Goal: Task Accomplishment & Management: Manage account settings

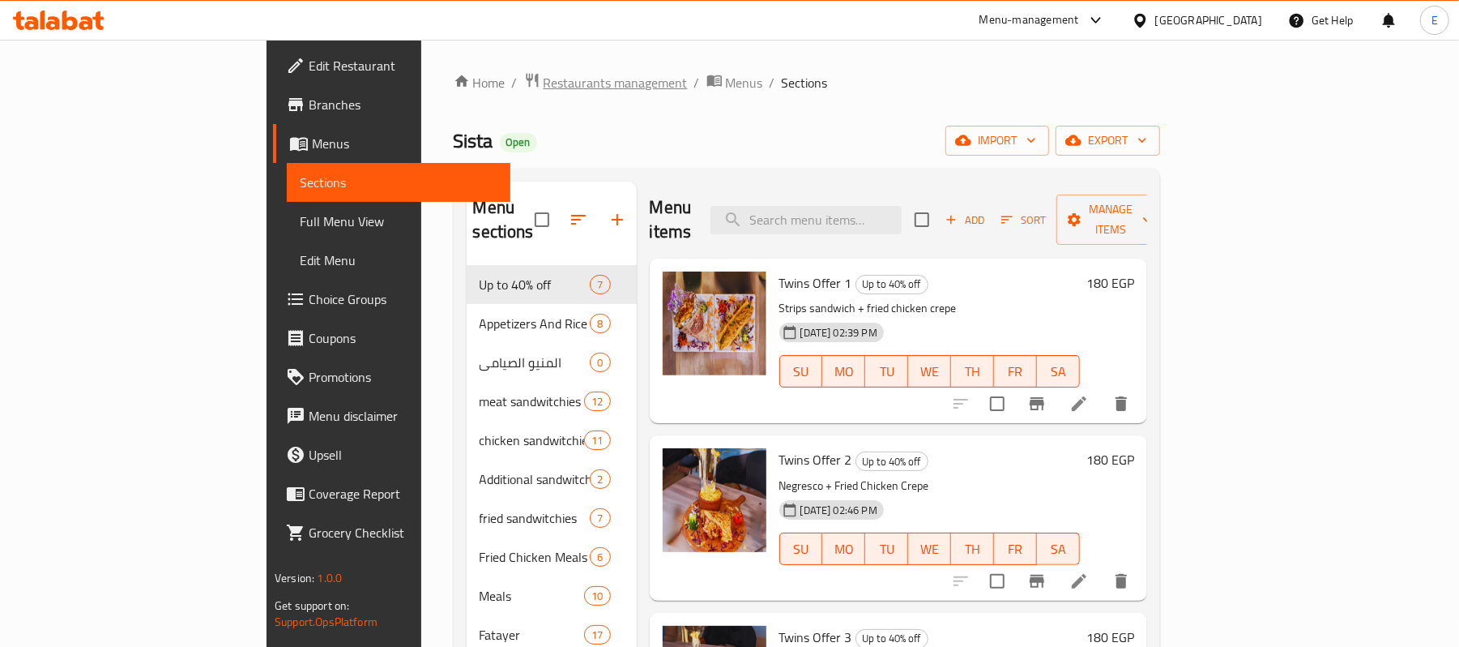
click at [544, 79] on span "Restaurants management" at bounding box center [616, 82] width 144 height 19
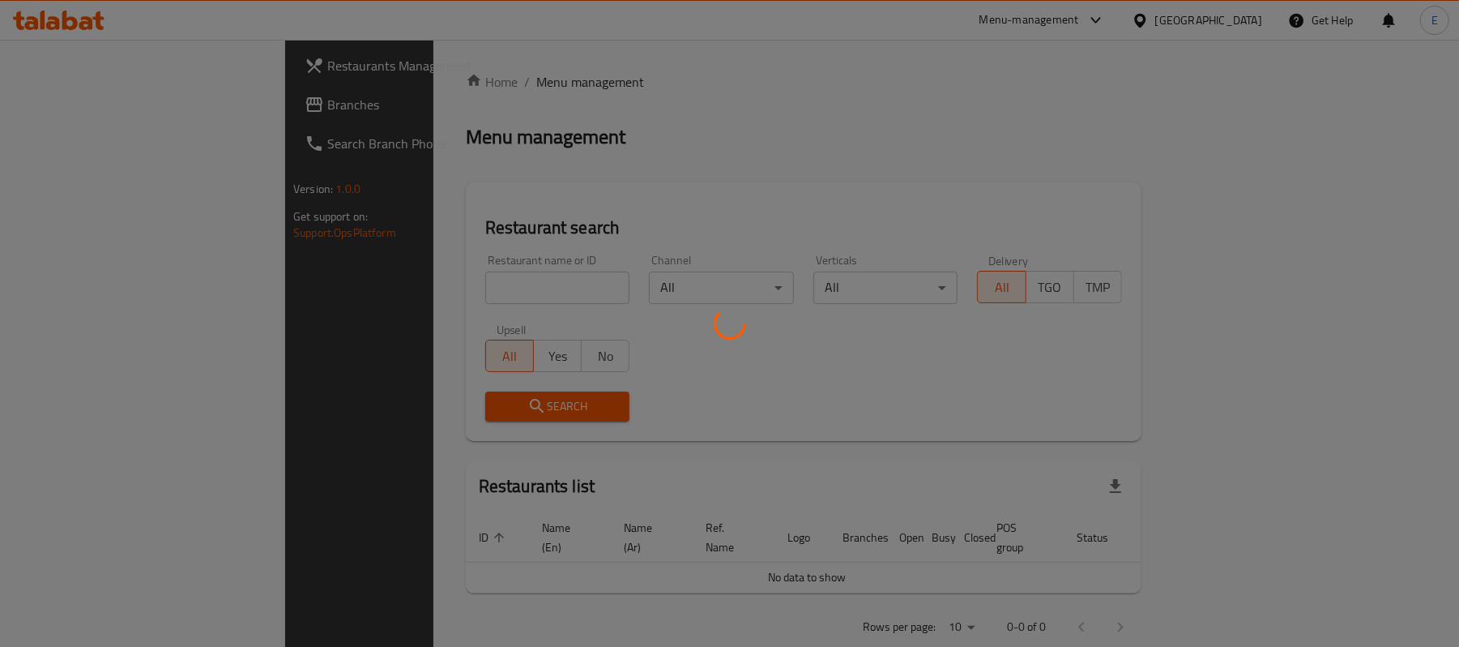
click at [409, 290] on div at bounding box center [729, 323] width 1459 height 647
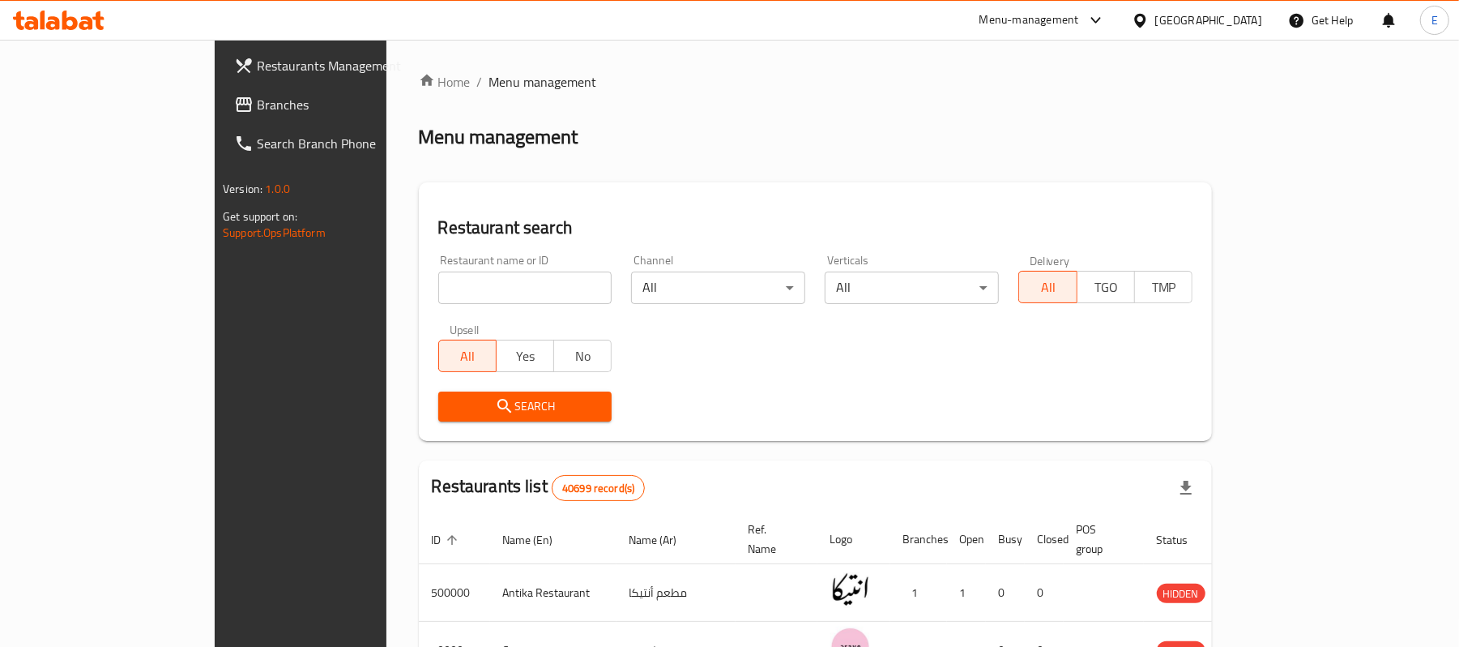
click at [438, 290] on input "search" at bounding box center [525, 287] width 174 height 32
paste input "697723"
type input "697723"
click button "Search" at bounding box center [525, 406] width 174 height 30
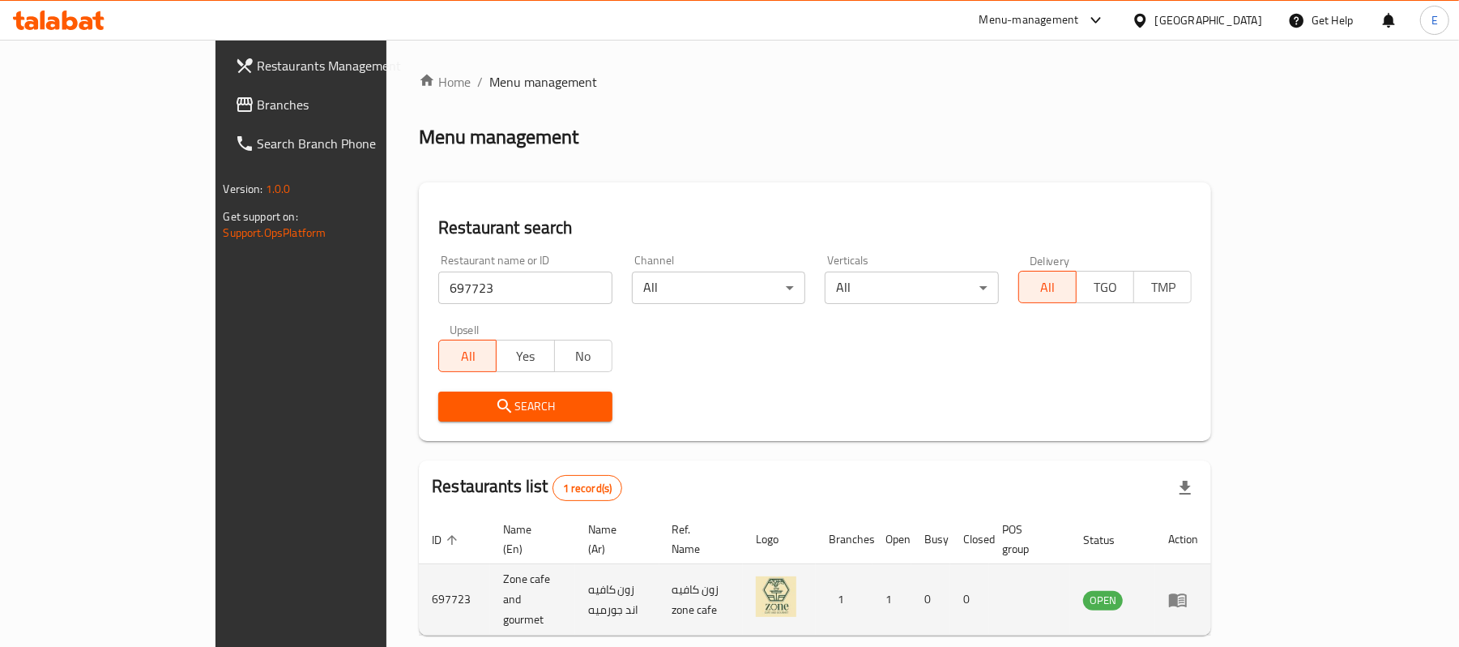
click at [490, 580] on td "Zone cafe and gourmet" at bounding box center [532, 599] width 84 height 71
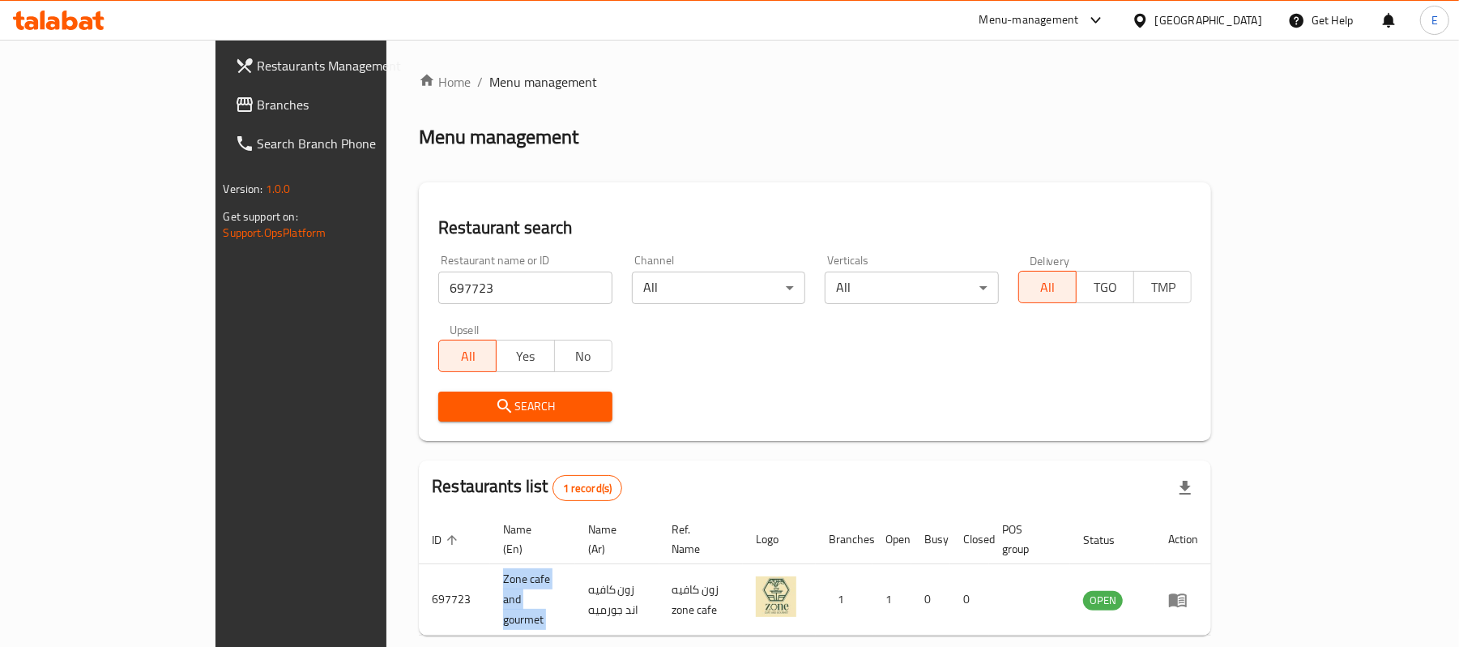
copy td "Zone cafe and gourmet"
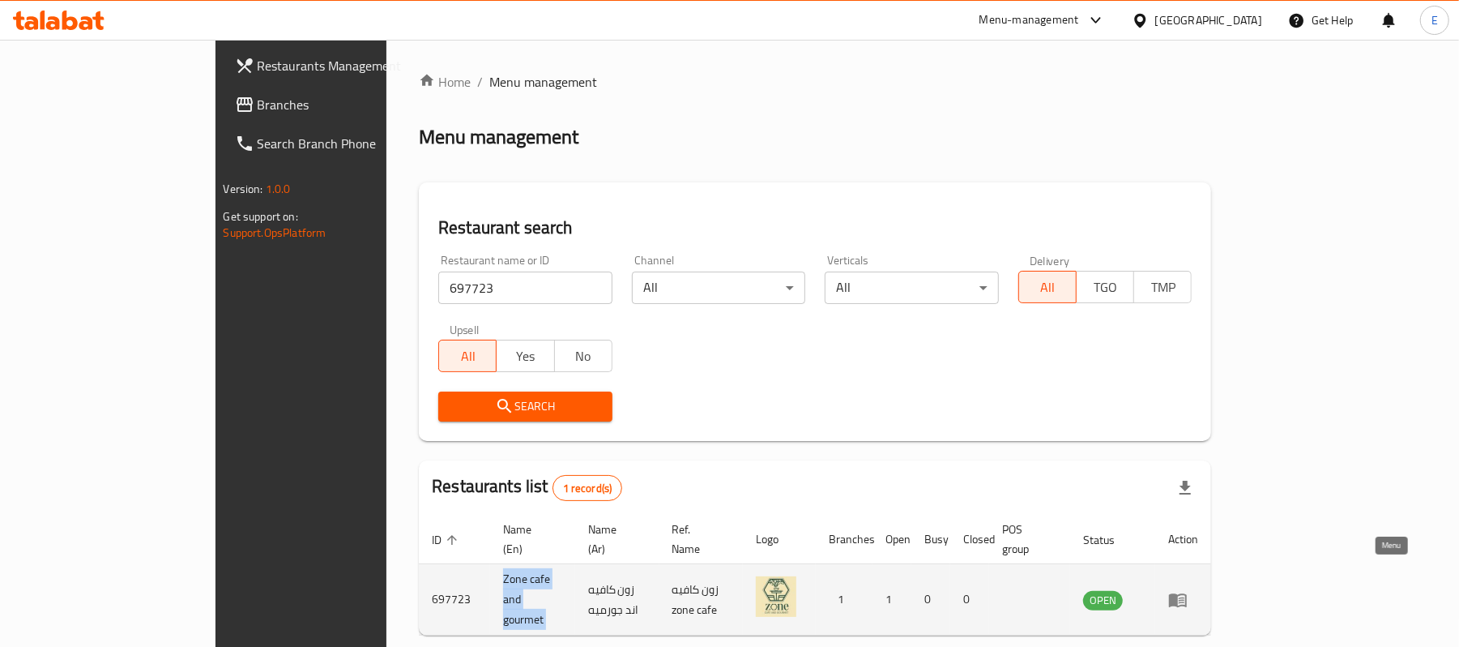
click at [1198, 590] on link "enhanced table" at bounding box center [1183, 599] width 30 height 19
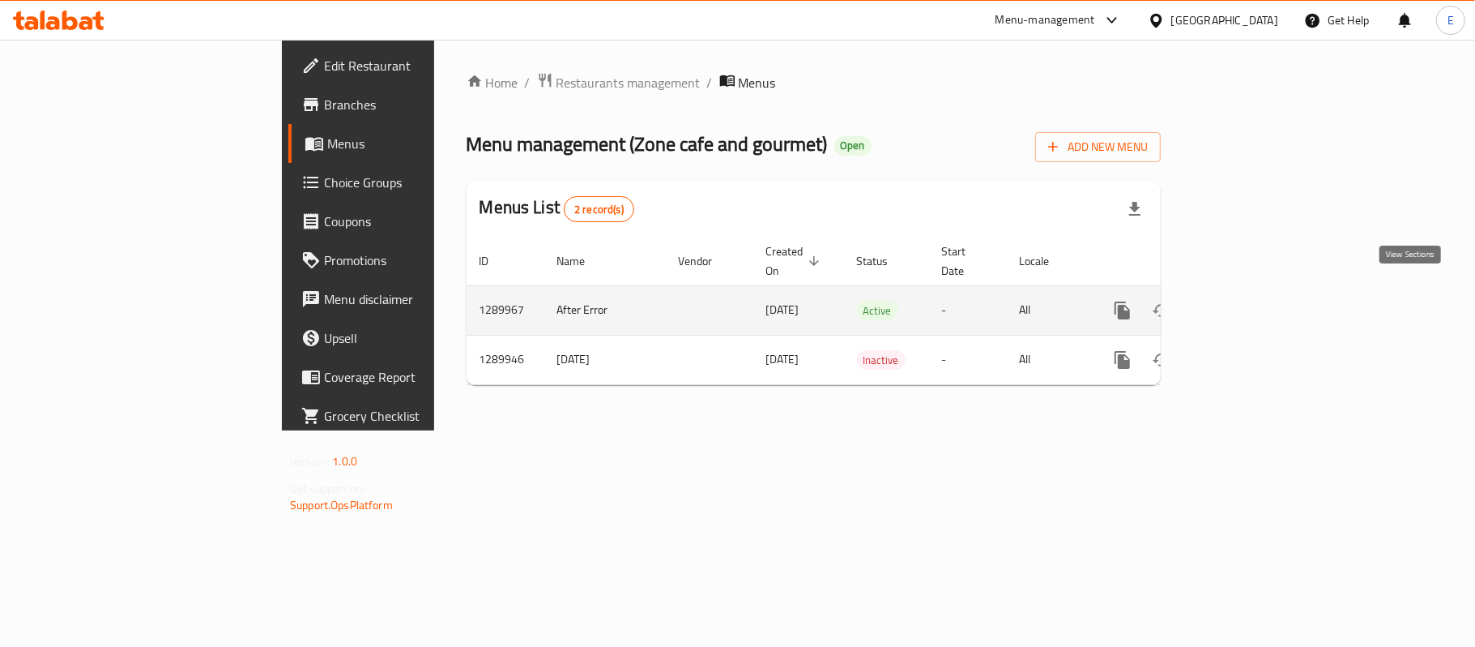
click at [1247, 303] on icon "enhanced table" at bounding box center [1239, 310] width 15 height 15
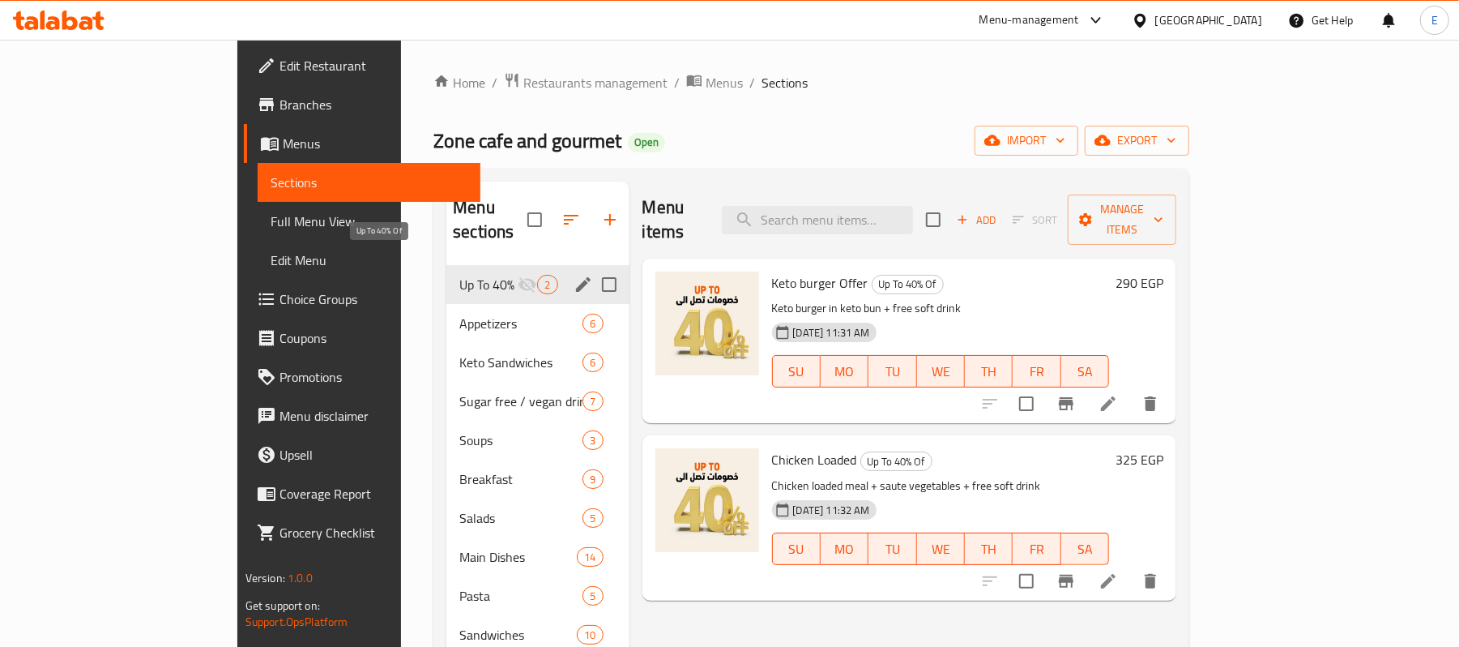
click at [459, 275] on span "Up To 40% Of" at bounding box center [488, 284] width 58 height 19
click at [576, 277] on icon "edit" at bounding box center [583, 284] width 15 height 15
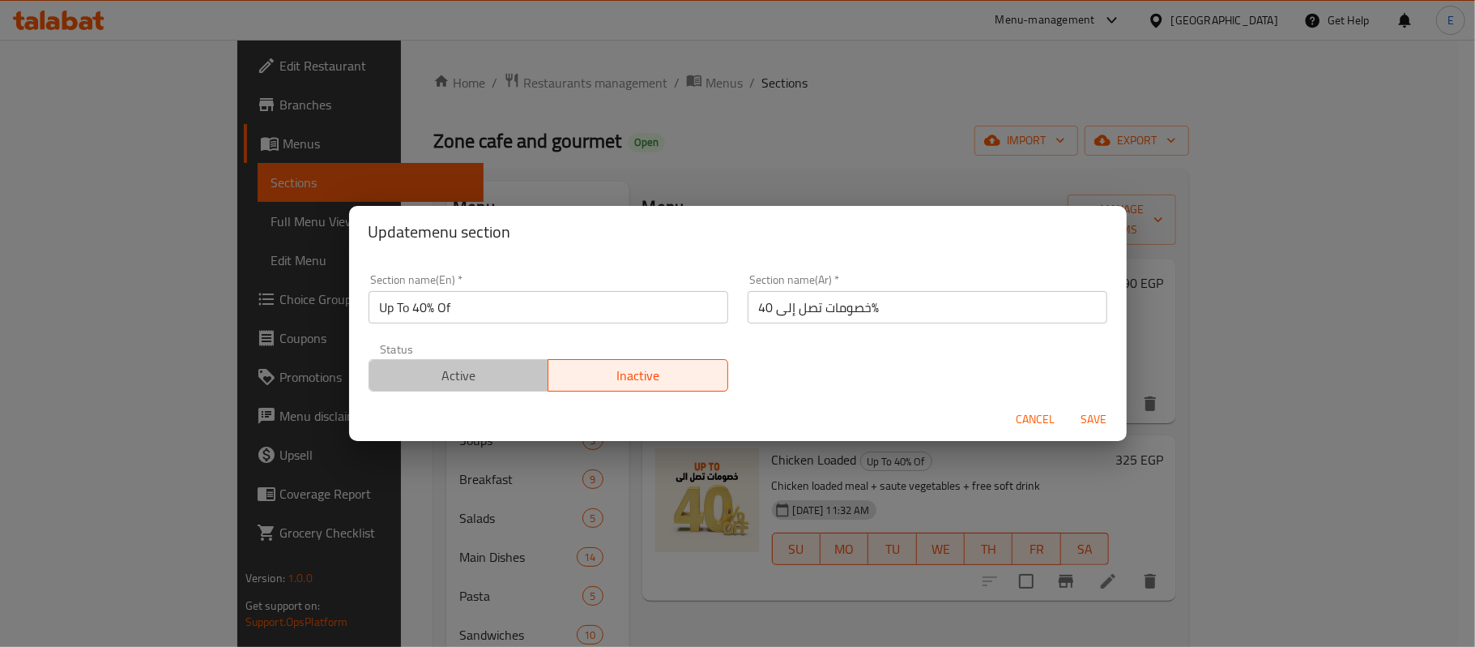
drag, startPoint x: 470, startPoint y: 379, endPoint x: 488, endPoint y: 377, distance: 18.0
click at [467, 379] on span "Active" at bounding box center [459, 375] width 167 height 23
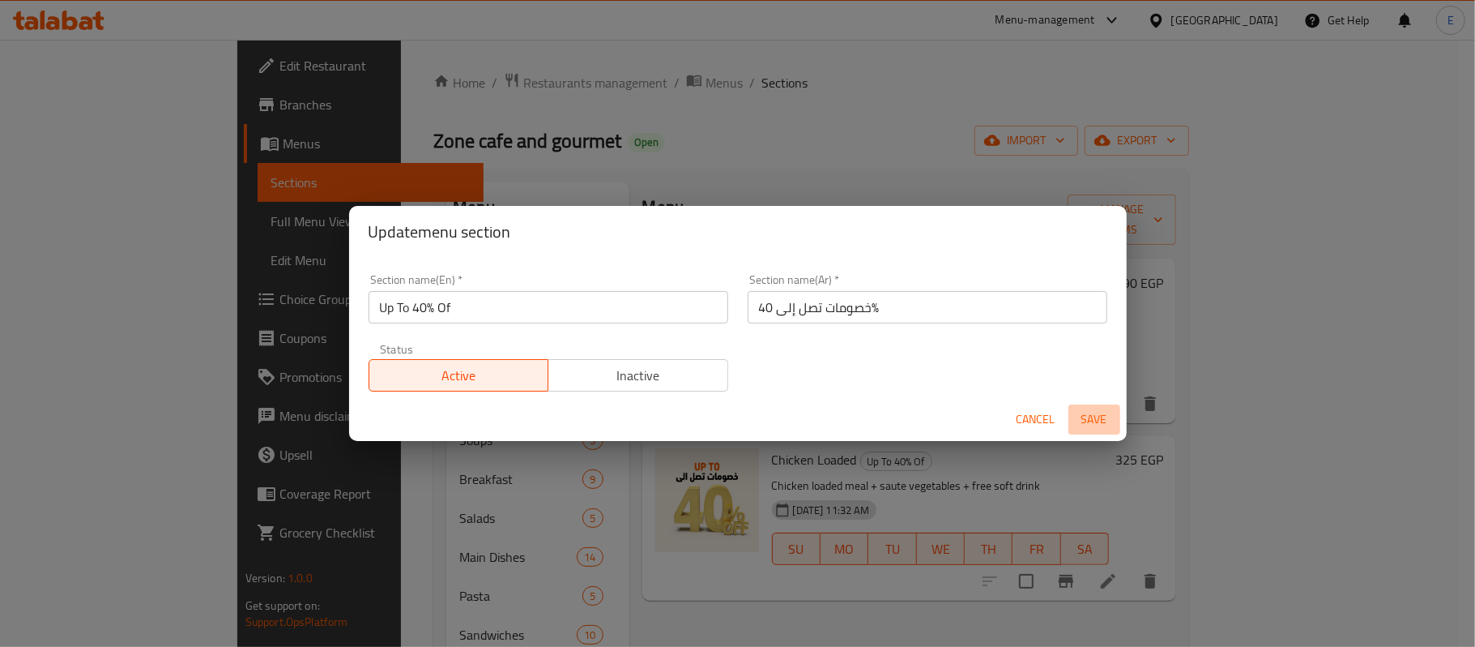
click at [1087, 409] on span "Save" at bounding box center [1094, 419] width 39 height 20
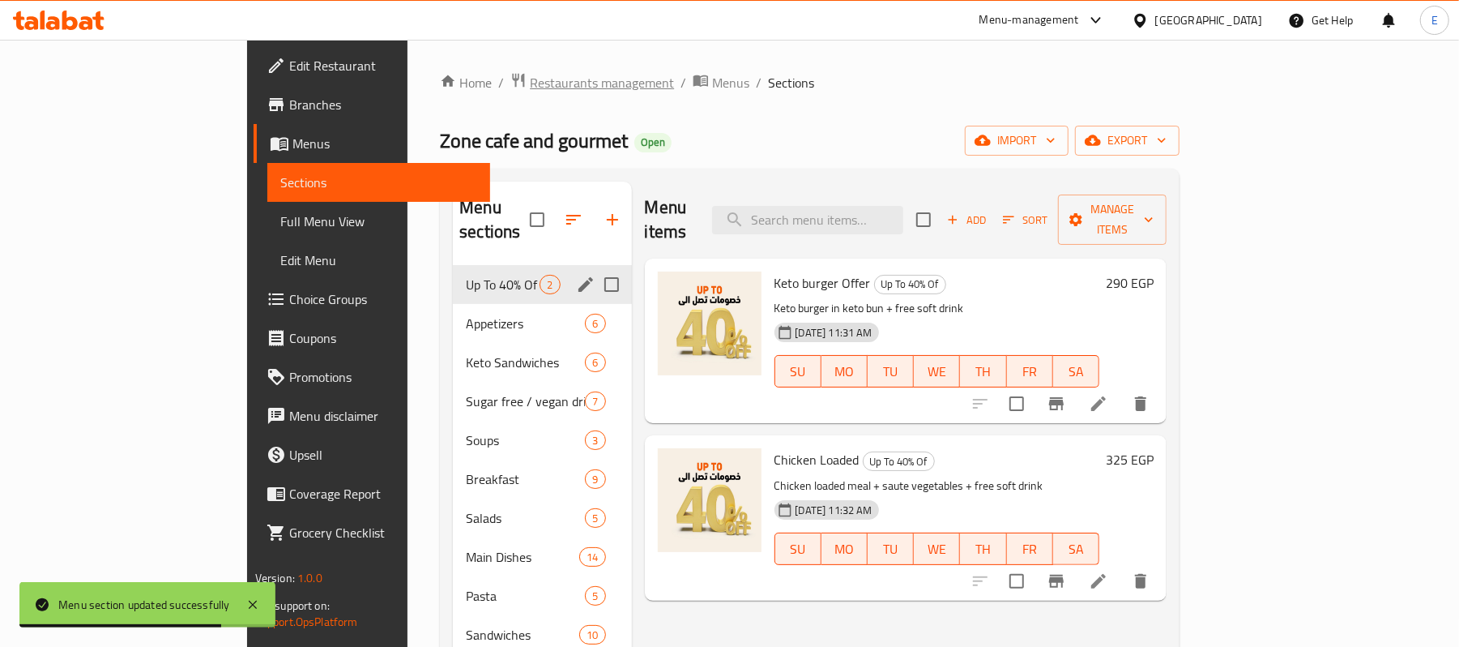
click at [530, 85] on span "Restaurants management" at bounding box center [602, 82] width 144 height 19
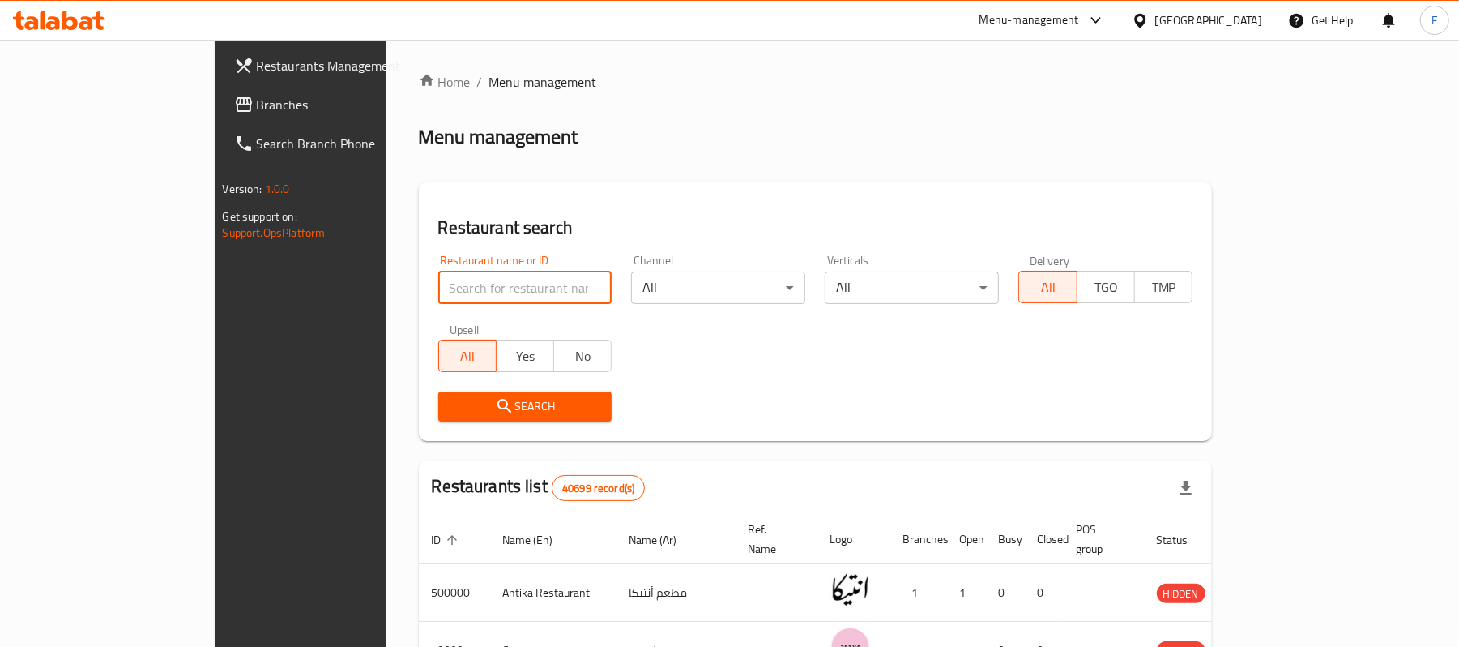
click at [509, 284] on input "search" at bounding box center [525, 287] width 174 height 32
click at [419, 147] on h2 "Menu management" at bounding box center [499, 137] width 160 height 26
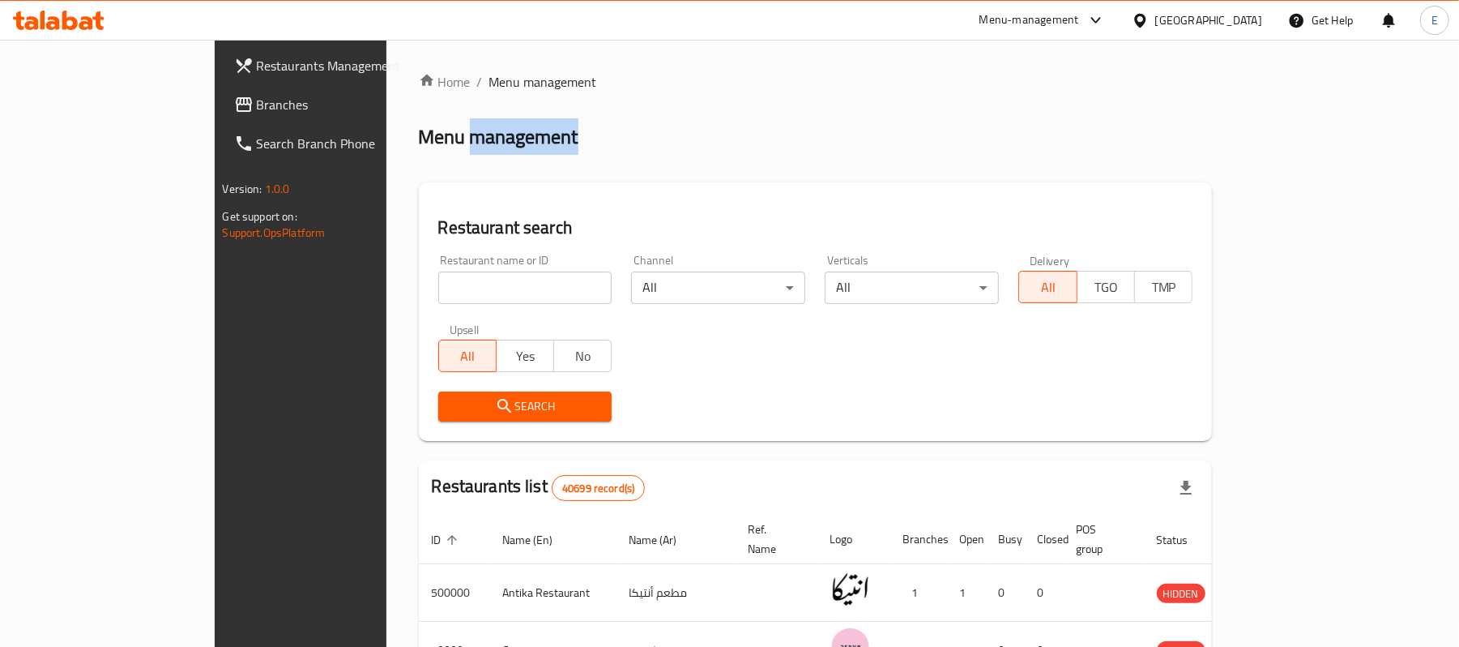
click at [419, 147] on h2 "Menu management" at bounding box center [499, 137] width 160 height 26
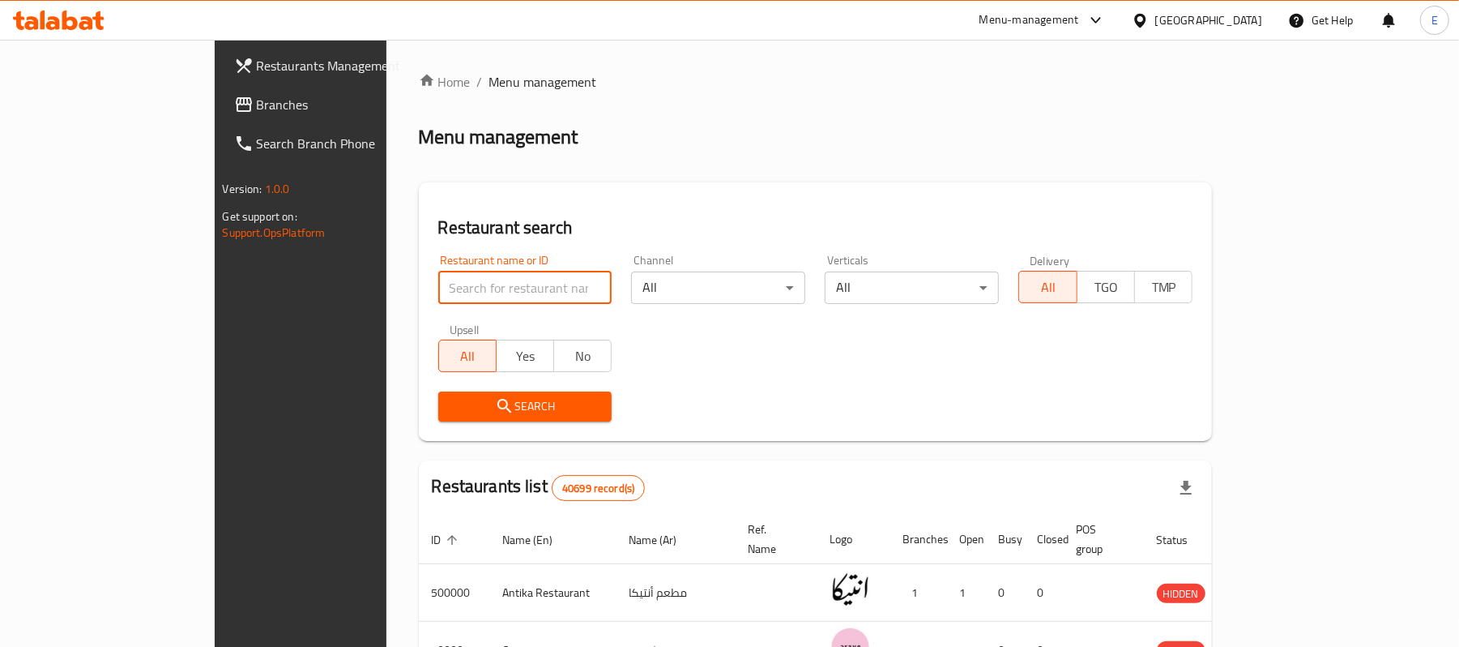
click at [496, 287] on input "search" at bounding box center [525, 287] width 174 height 32
click at [438, 285] on input "search" at bounding box center [525, 287] width 174 height 32
